Goal: Task Accomplishment & Management: Complete application form

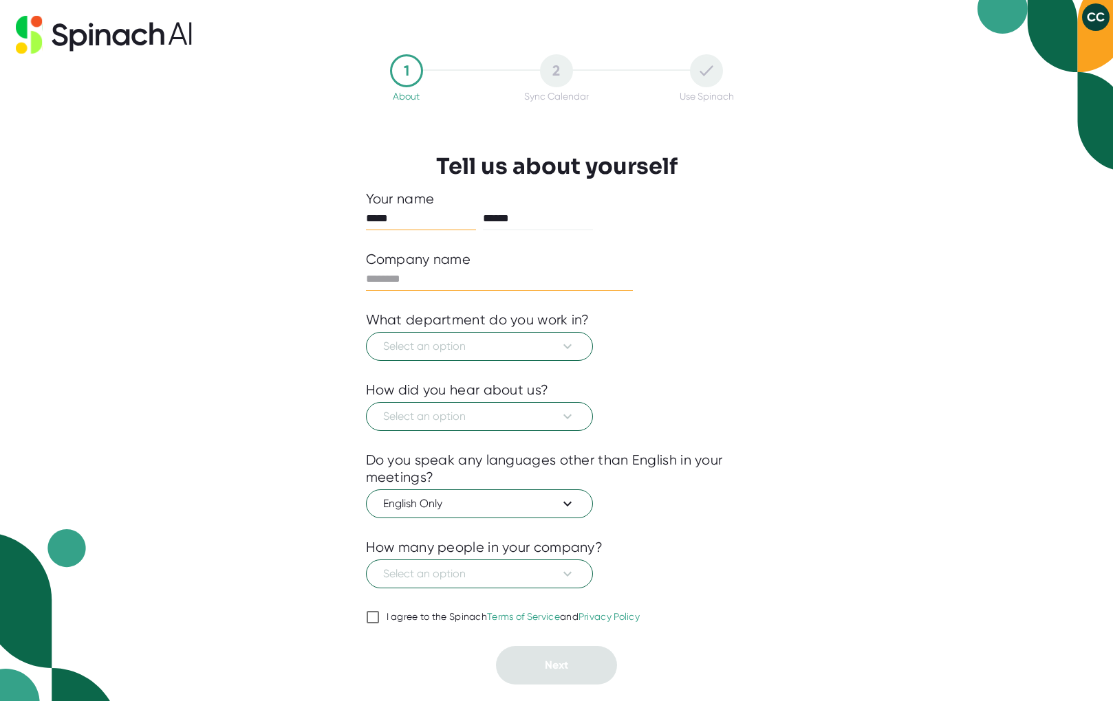
type input "*****"
click at [544, 354] on span "Select an option" at bounding box center [479, 346] width 193 height 17
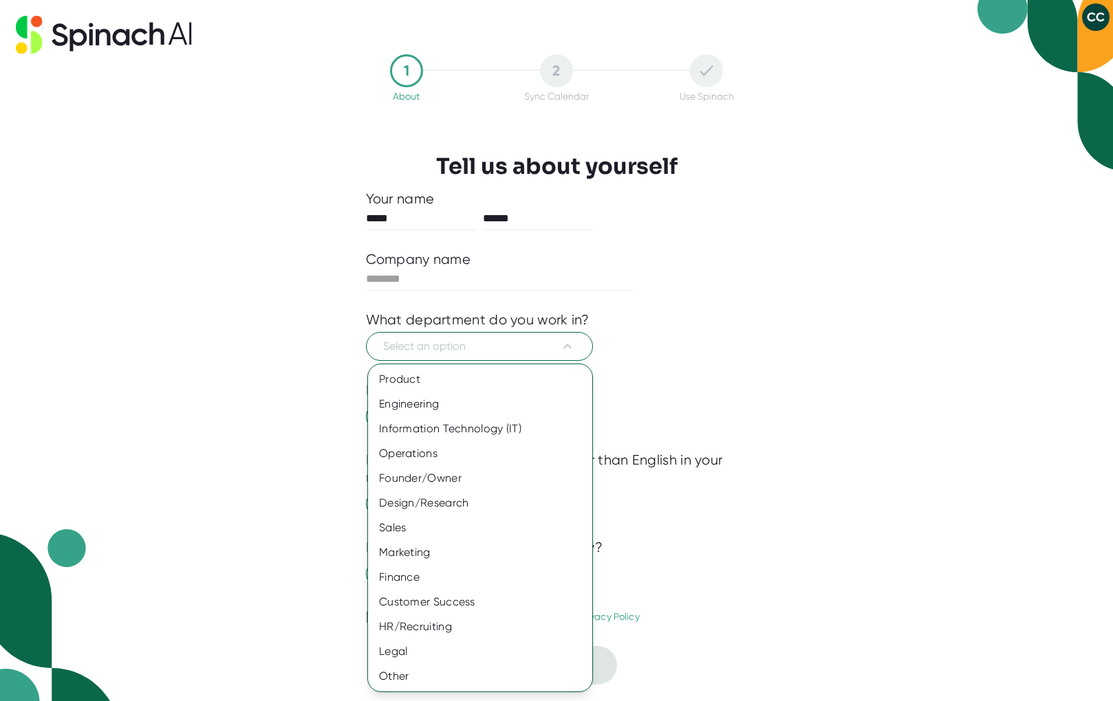
click at [789, 355] on div at bounding box center [556, 350] width 1113 height 701
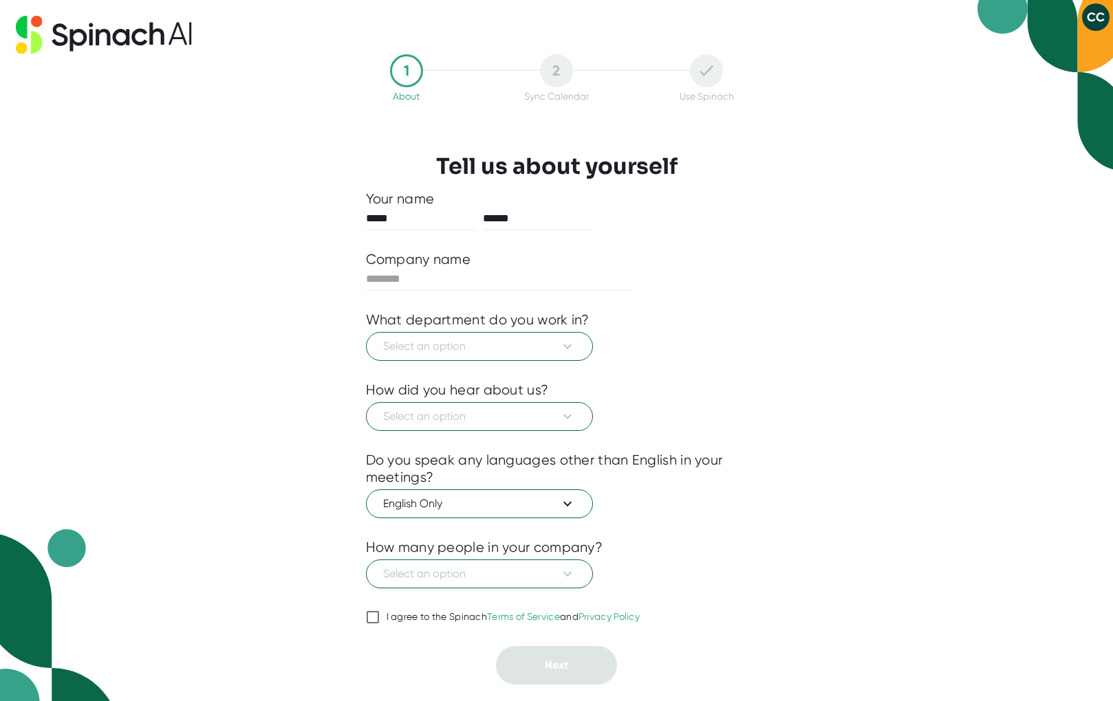
click at [373, 619] on input "I agree to the Spinach Terms of Service and Privacy Policy" at bounding box center [373, 617] width 14 height 17
checkbox input "true"
click at [438, 281] on input "text" at bounding box center [499, 279] width 267 height 22
click at [538, 342] on span "Select an option" at bounding box center [479, 346] width 193 height 17
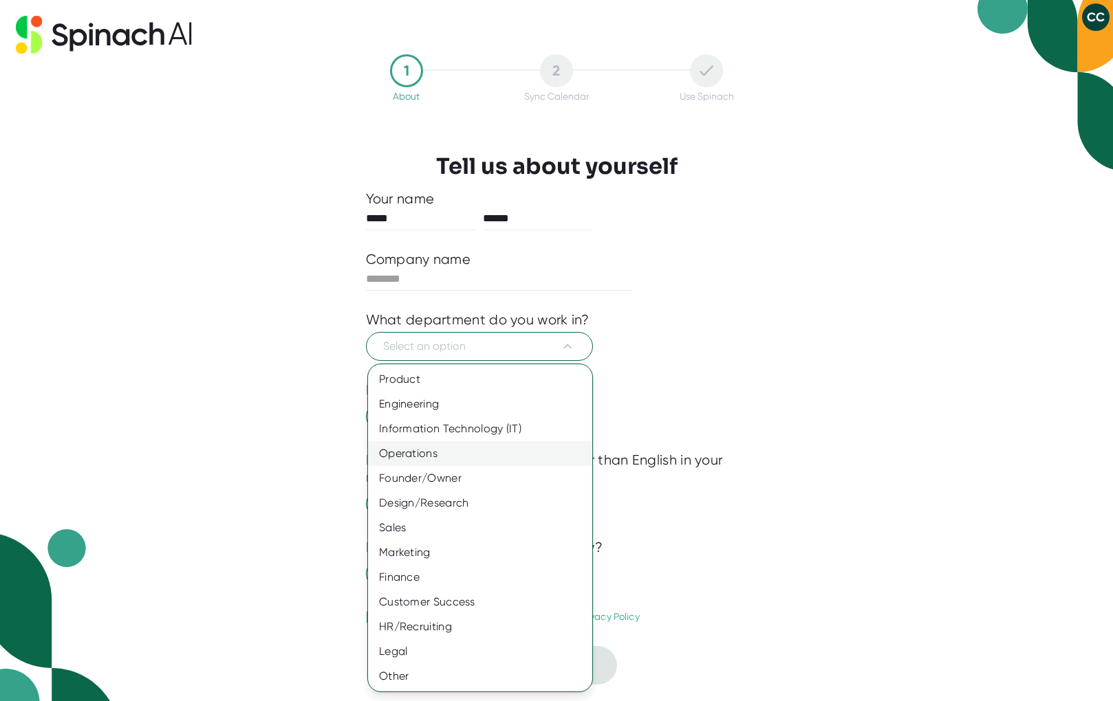
click at [520, 452] on div "Operations" at bounding box center [480, 453] width 224 height 25
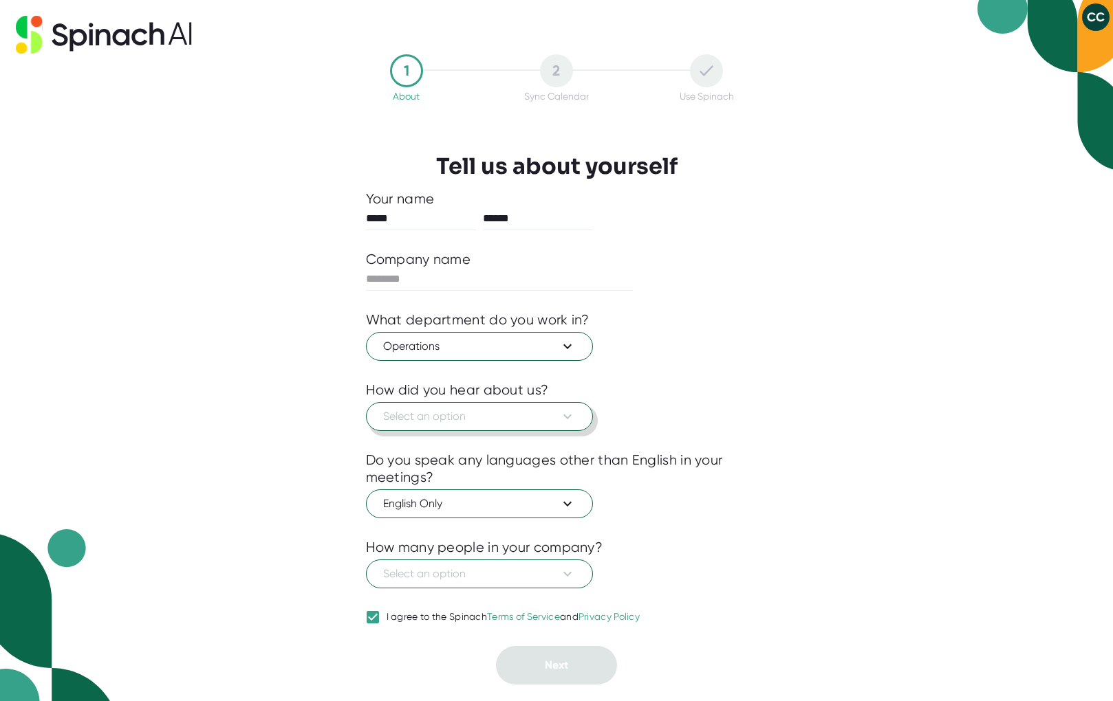
click at [551, 414] on span "Select an option" at bounding box center [479, 416] width 193 height 17
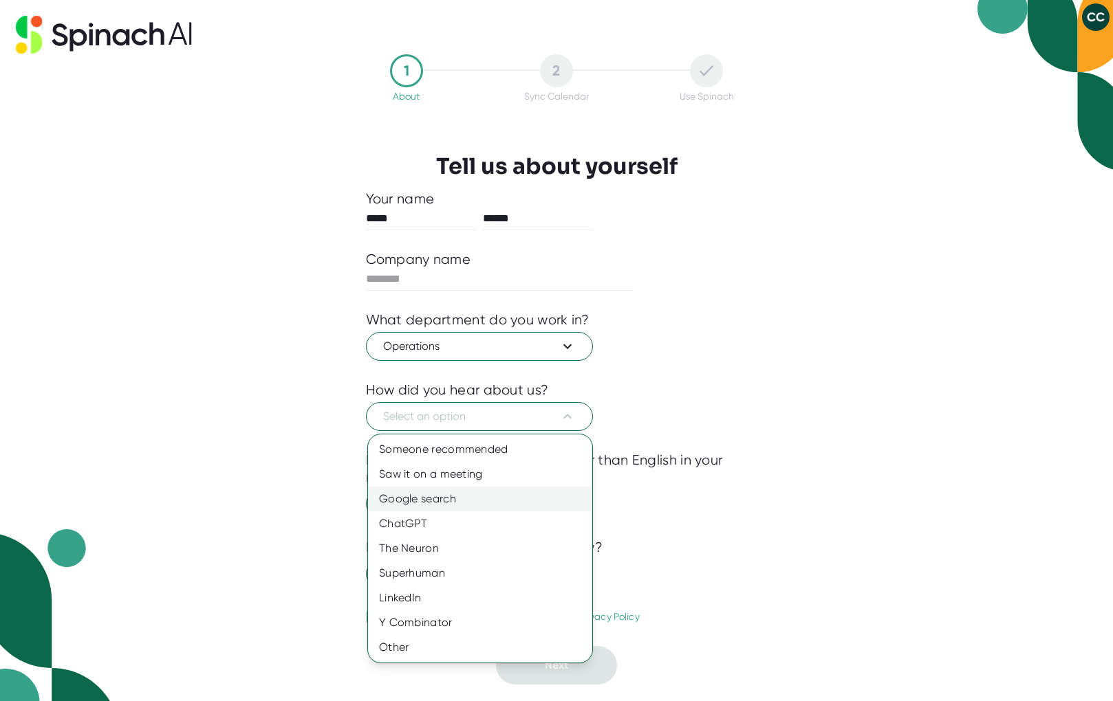
click at [518, 501] on div "Google search" at bounding box center [480, 499] width 224 height 25
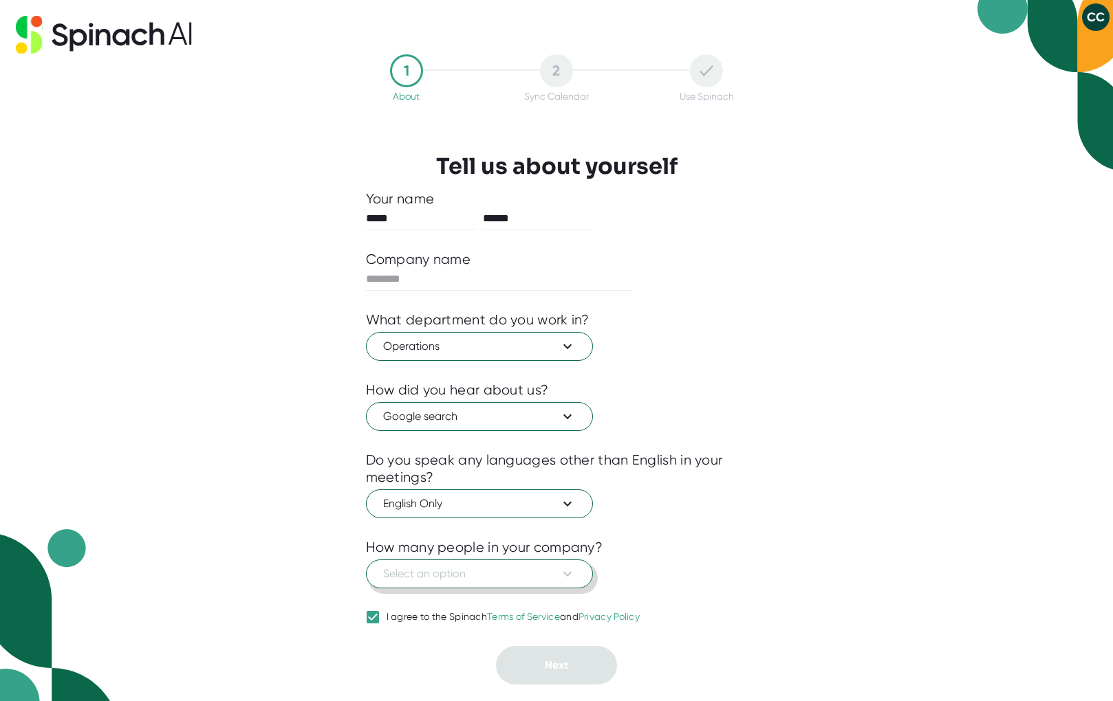
click at [546, 580] on span "Select an option" at bounding box center [479, 574] width 193 height 17
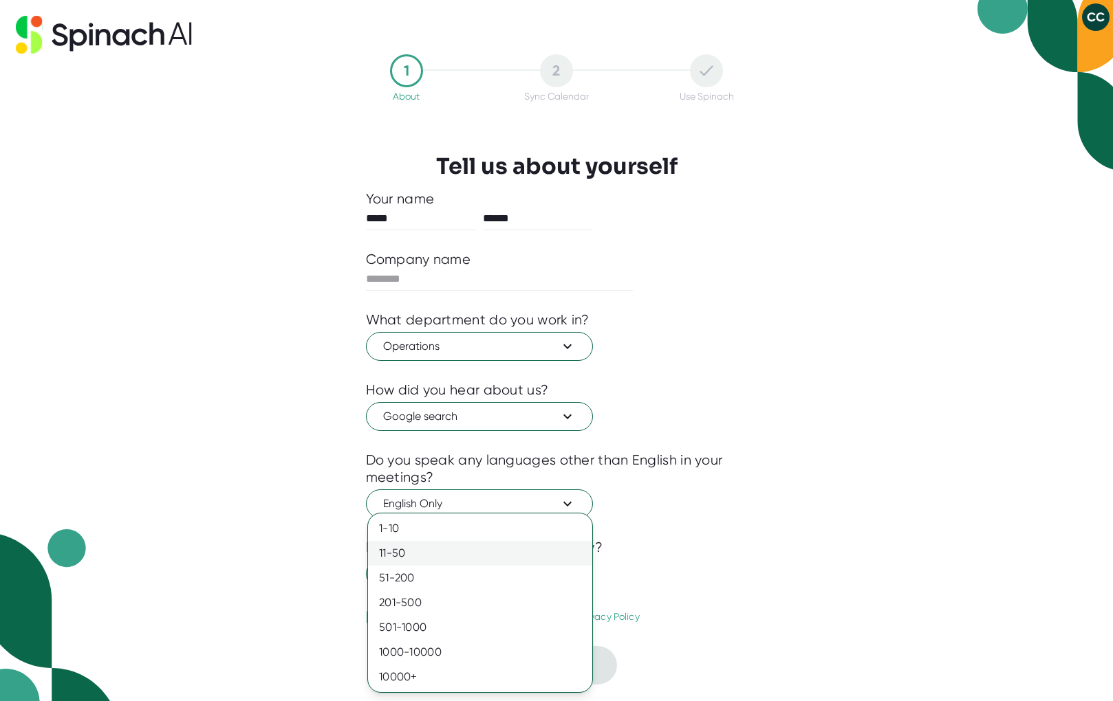
click at [521, 545] on div "11-50" at bounding box center [480, 553] width 224 height 25
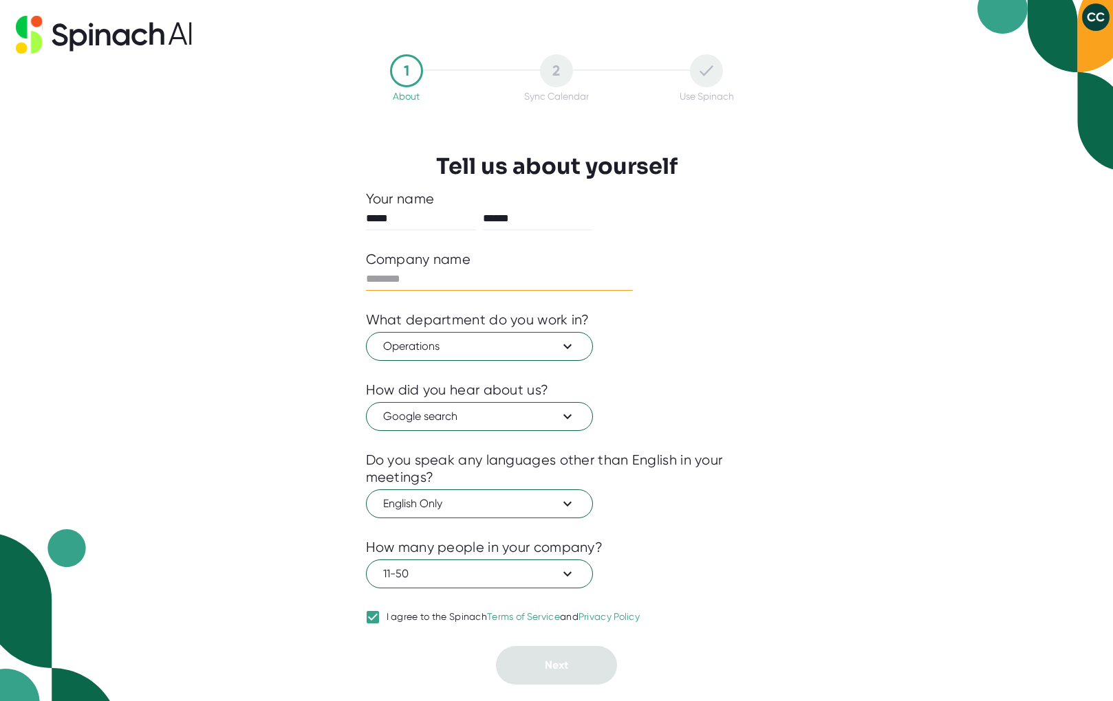
click at [423, 281] on input "text" at bounding box center [499, 279] width 267 height 22
drag, startPoint x: 448, startPoint y: 274, endPoint x: 349, endPoint y: 275, distance: 98.3
click at [349, 275] on div "**********" at bounding box center [556, 370] width 450 height 632
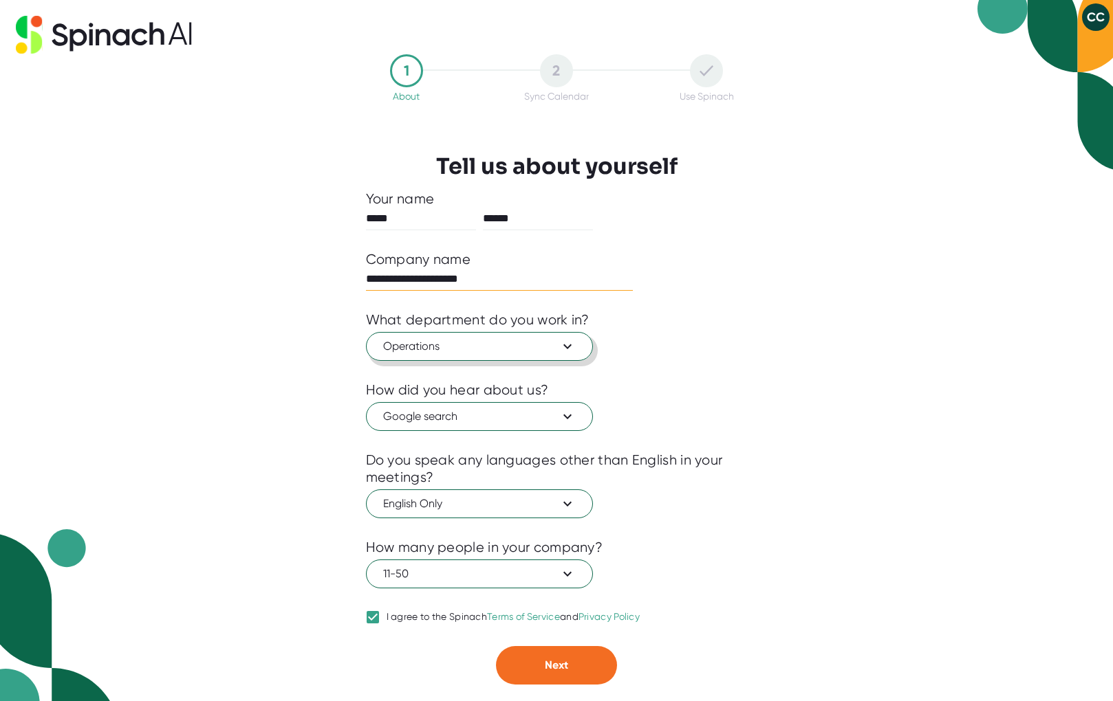
type input "**********"
click at [470, 348] on span "Operations" at bounding box center [479, 346] width 193 height 17
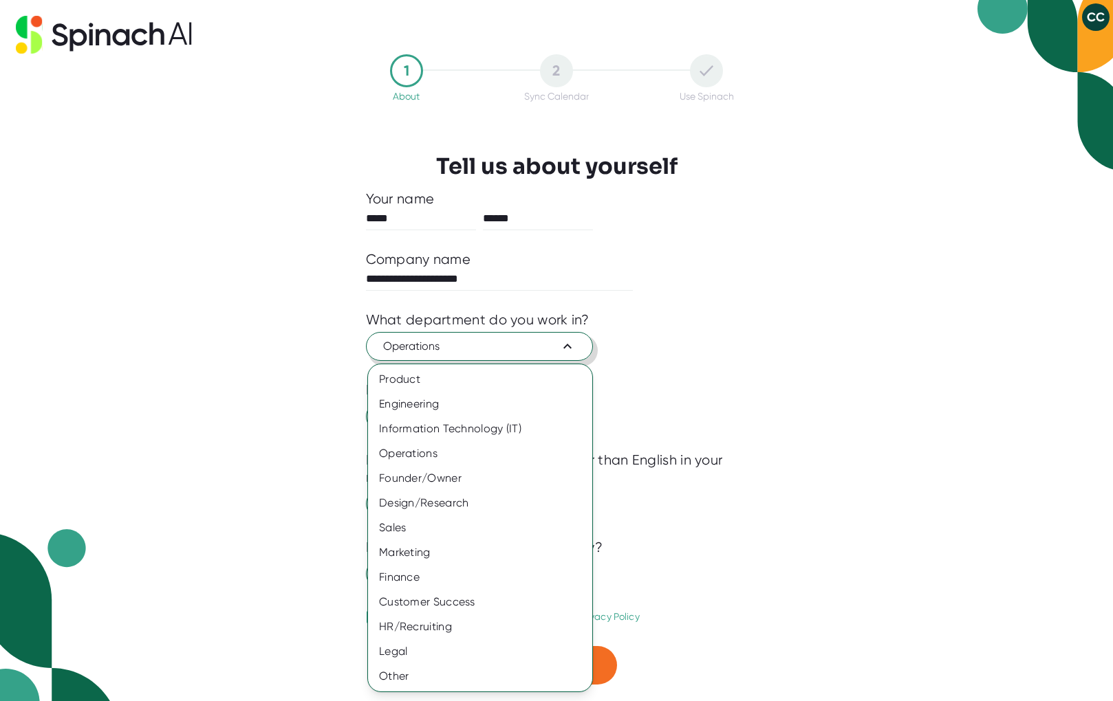
click at [470, 348] on div at bounding box center [556, 350] width 1113 height 701
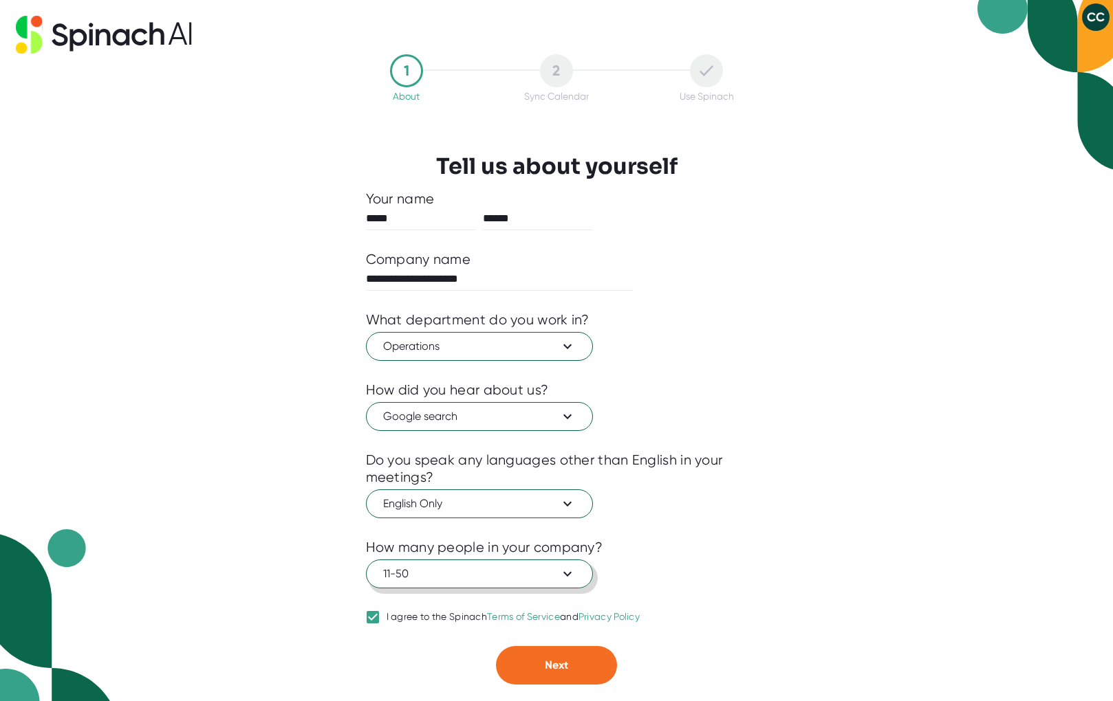
click at [476, 576] on span "11-50" at bounding box center [479, 574] width 193 height 17
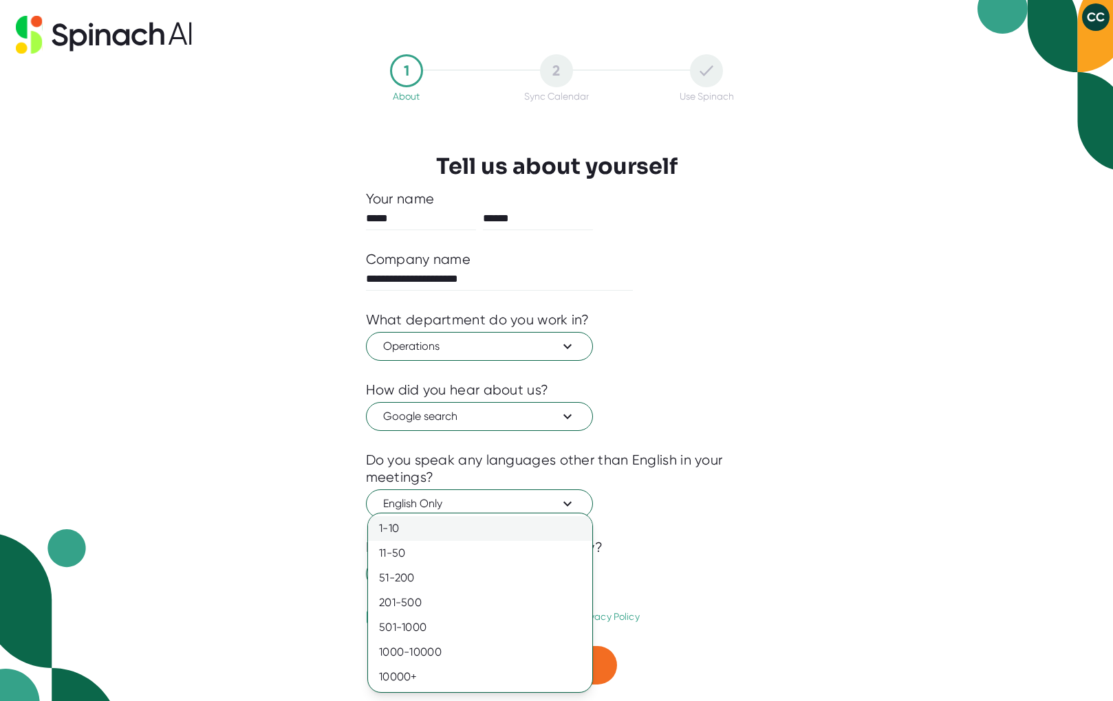
click at [468, 532] on div "1-10" at bounding box center [480, 528] width 224 height 25
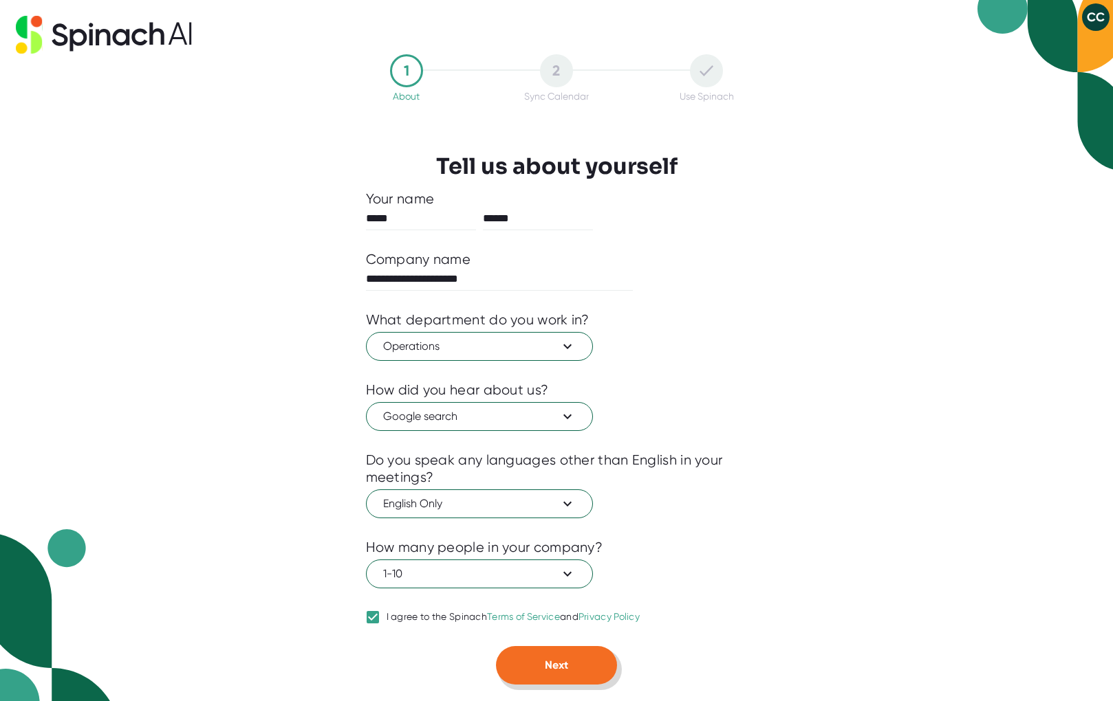
click at [558, 664] on span "Next" at bounding box center [556, 665] width 23 height 13
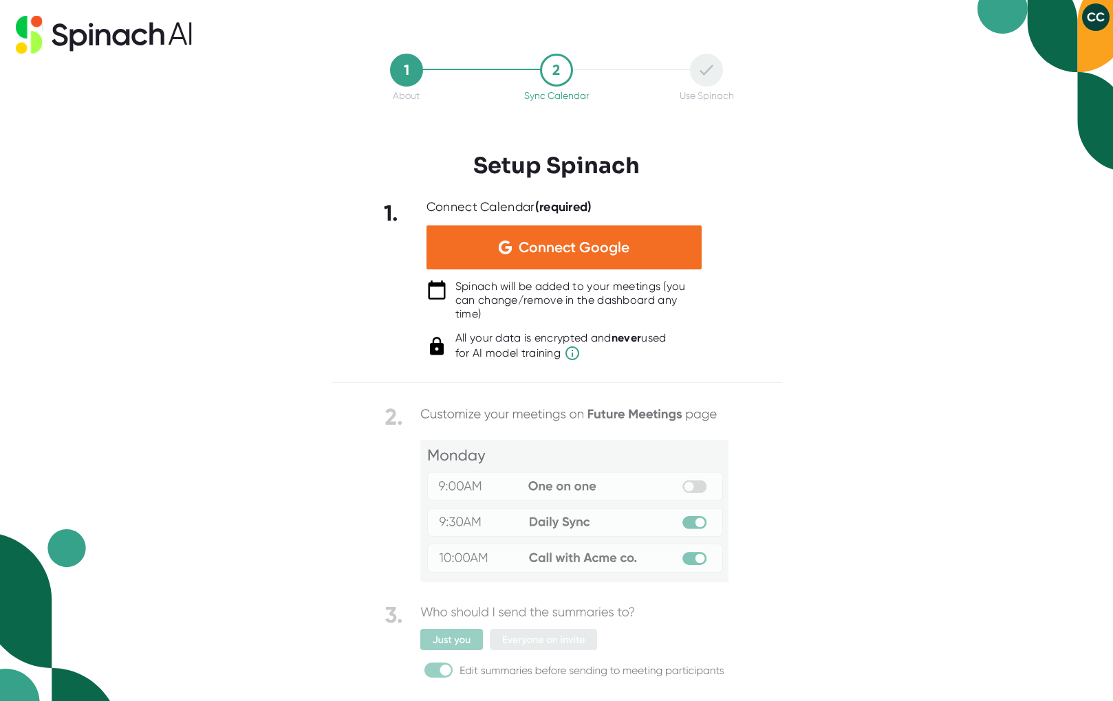
click at [828, 384] on div "1 About 2 Sync Calendar Use Spinach Setup Spinach 1. Connect Calendar (required…" at bounding box center [556, 350] width 1113 height 701
